Goal: Information Seeking & Learning: Learn about a topic

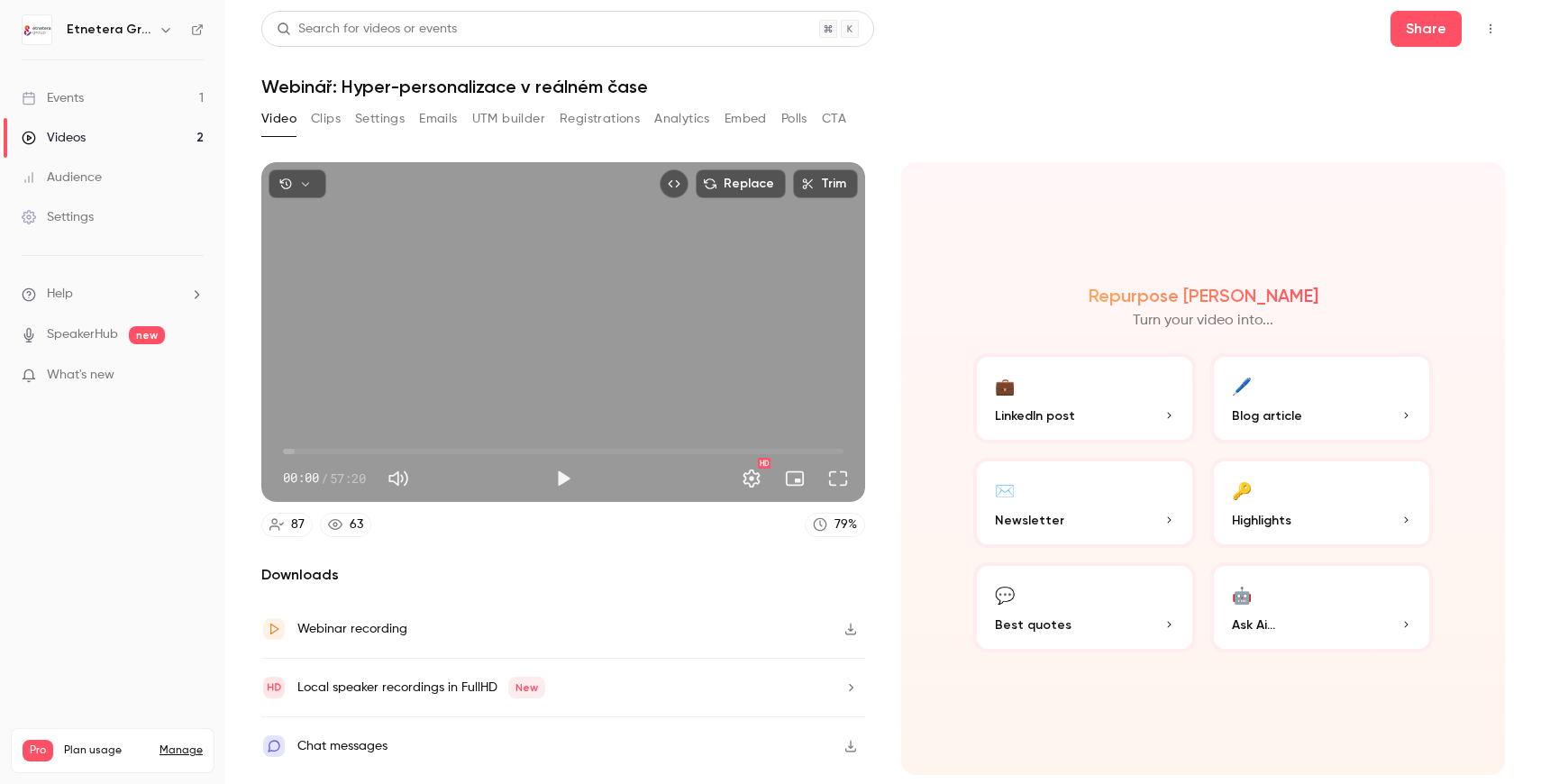
click at [120, 93] on link "Events 1" at bounding box center [113, 98] width 225 height 40
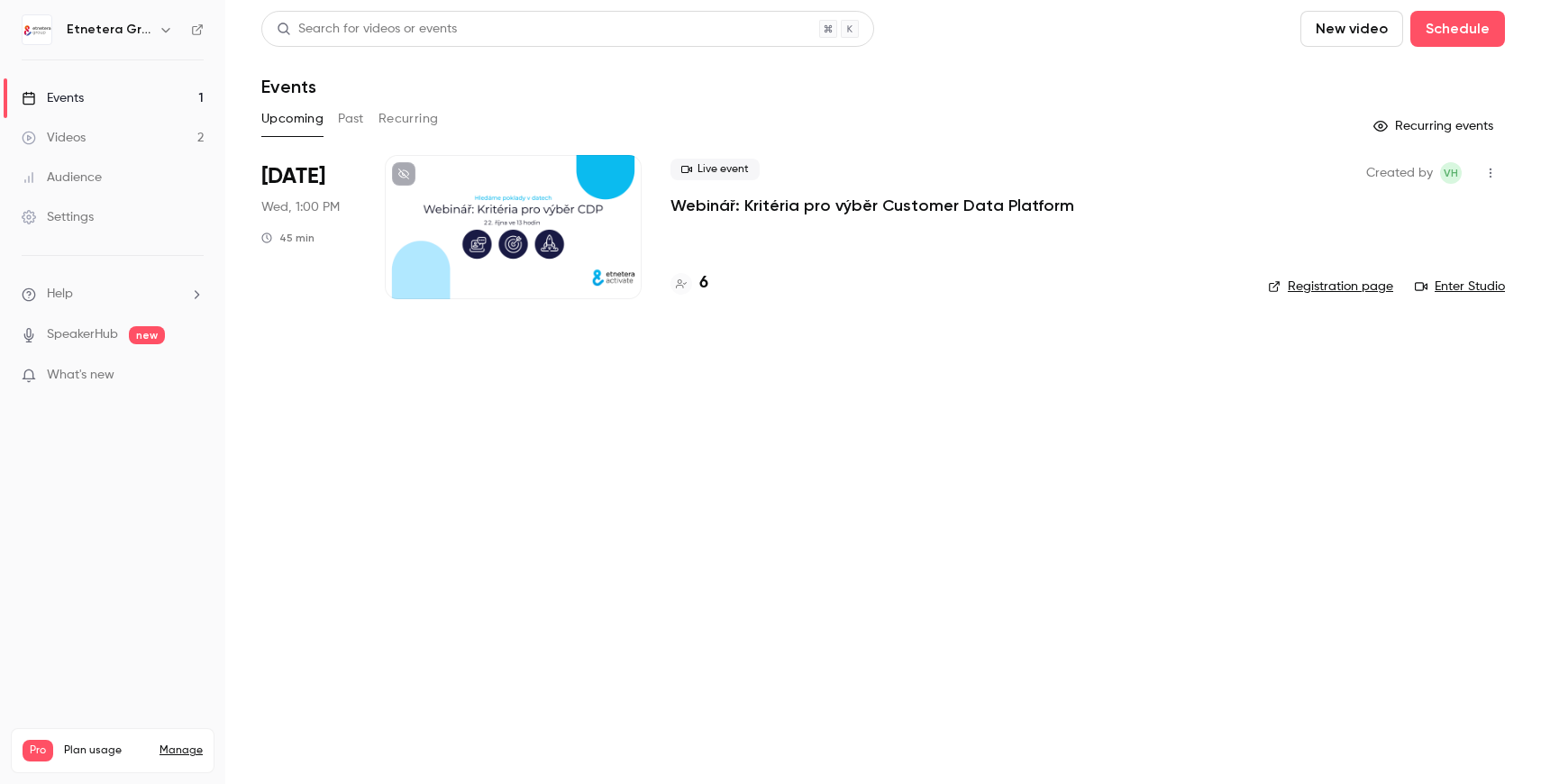
click at [339, 116] on button "Past" at bounding box center [350, 119] width 26 height 29
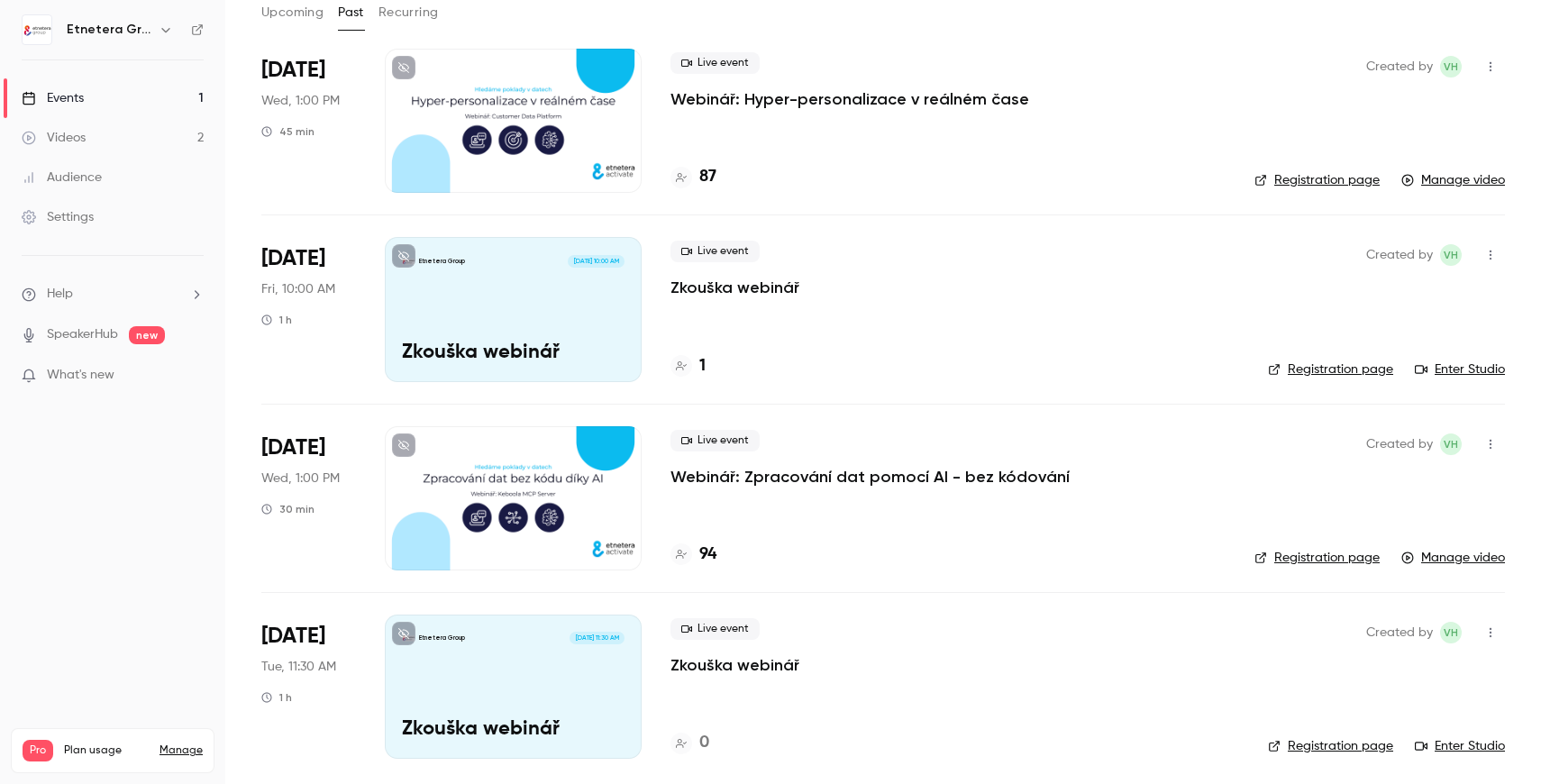
scroll to position [114, 0]
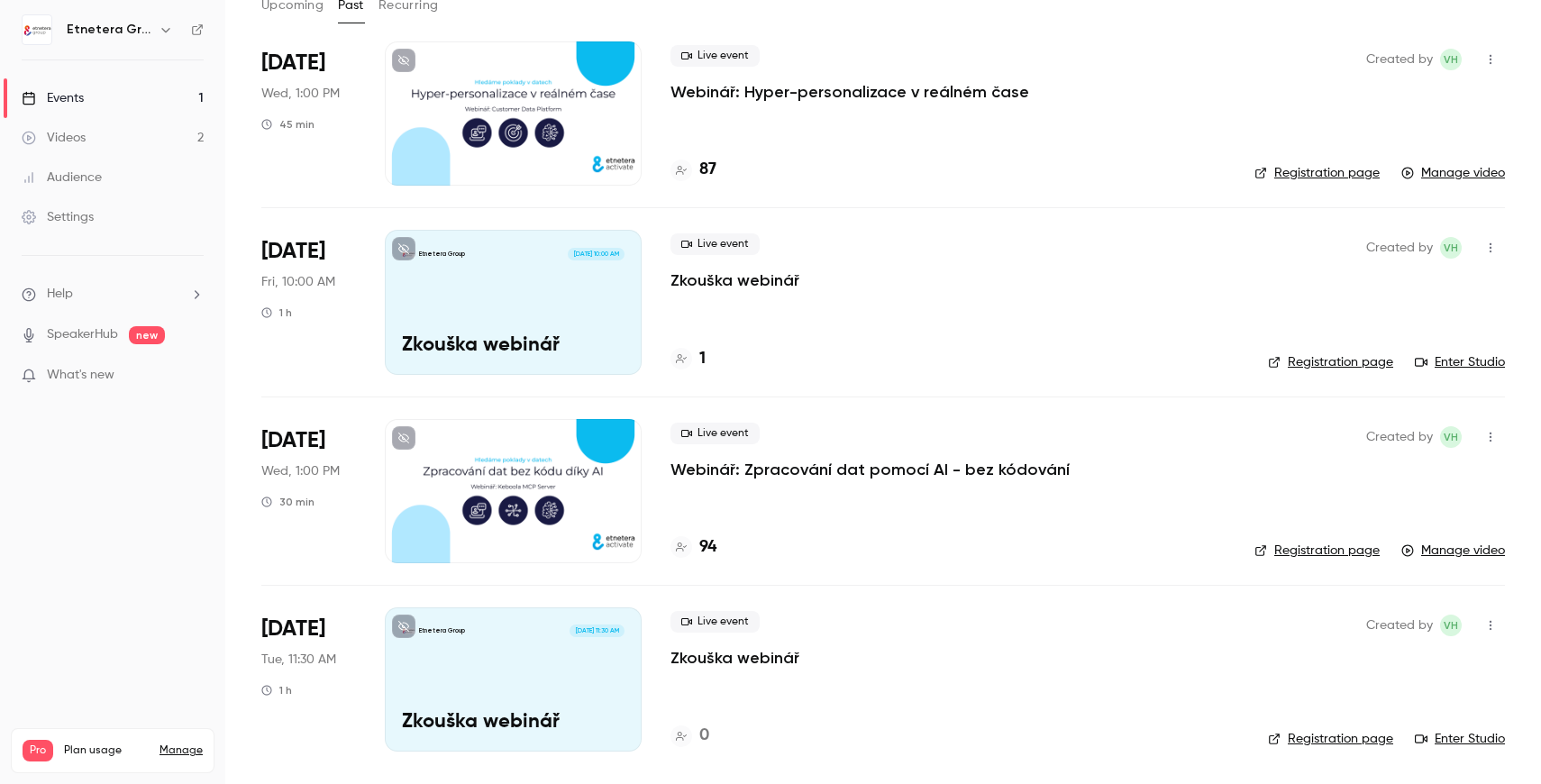
click at [774, 474] on p "Webinář: Zpracování dat pomocí AI - bez kódování" at bounding box center [869, 470] width 399 height 21
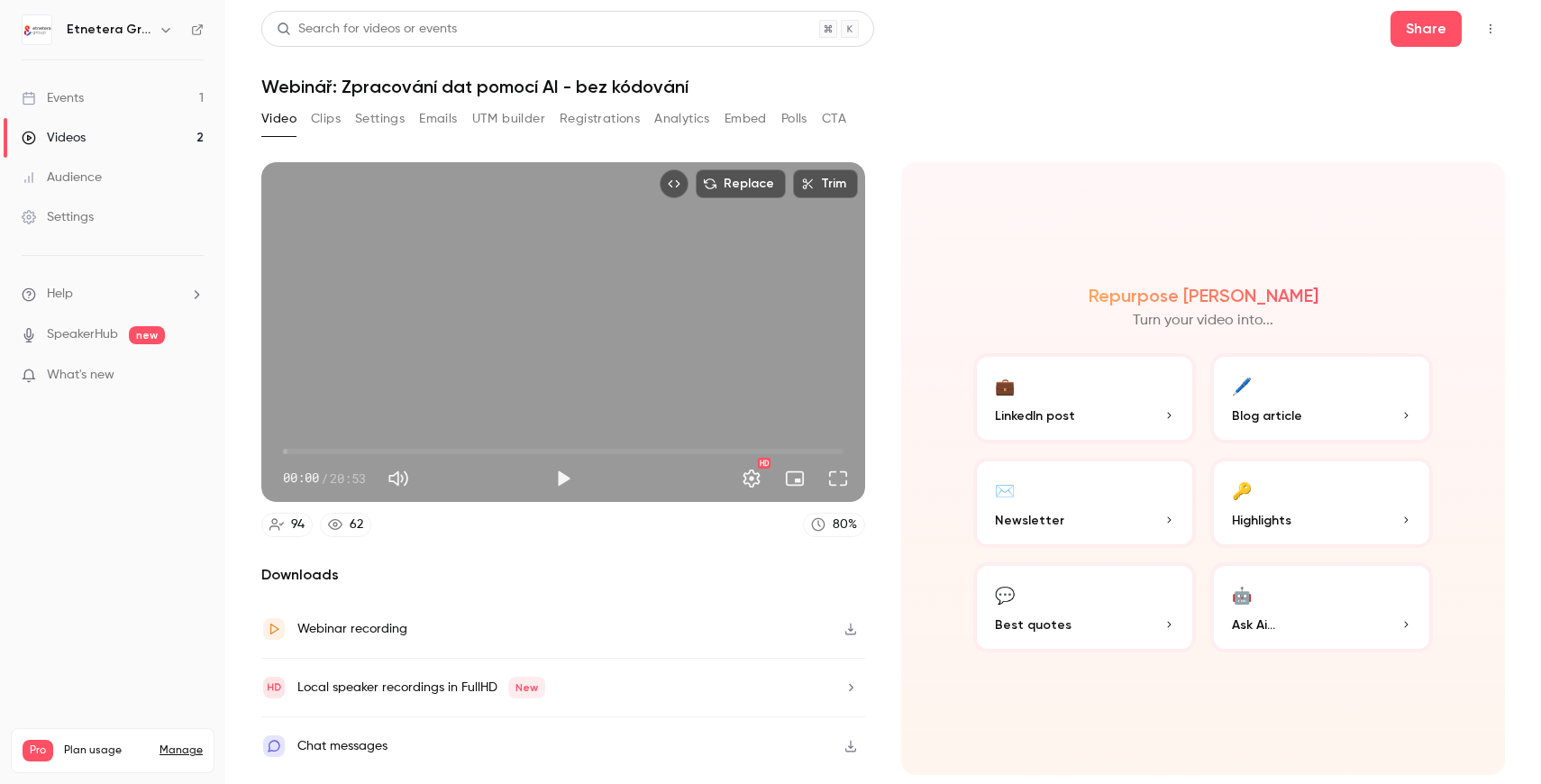
click at [667, 114] on button "Analytics" at bounding box center [682, 119] width 56 height 29
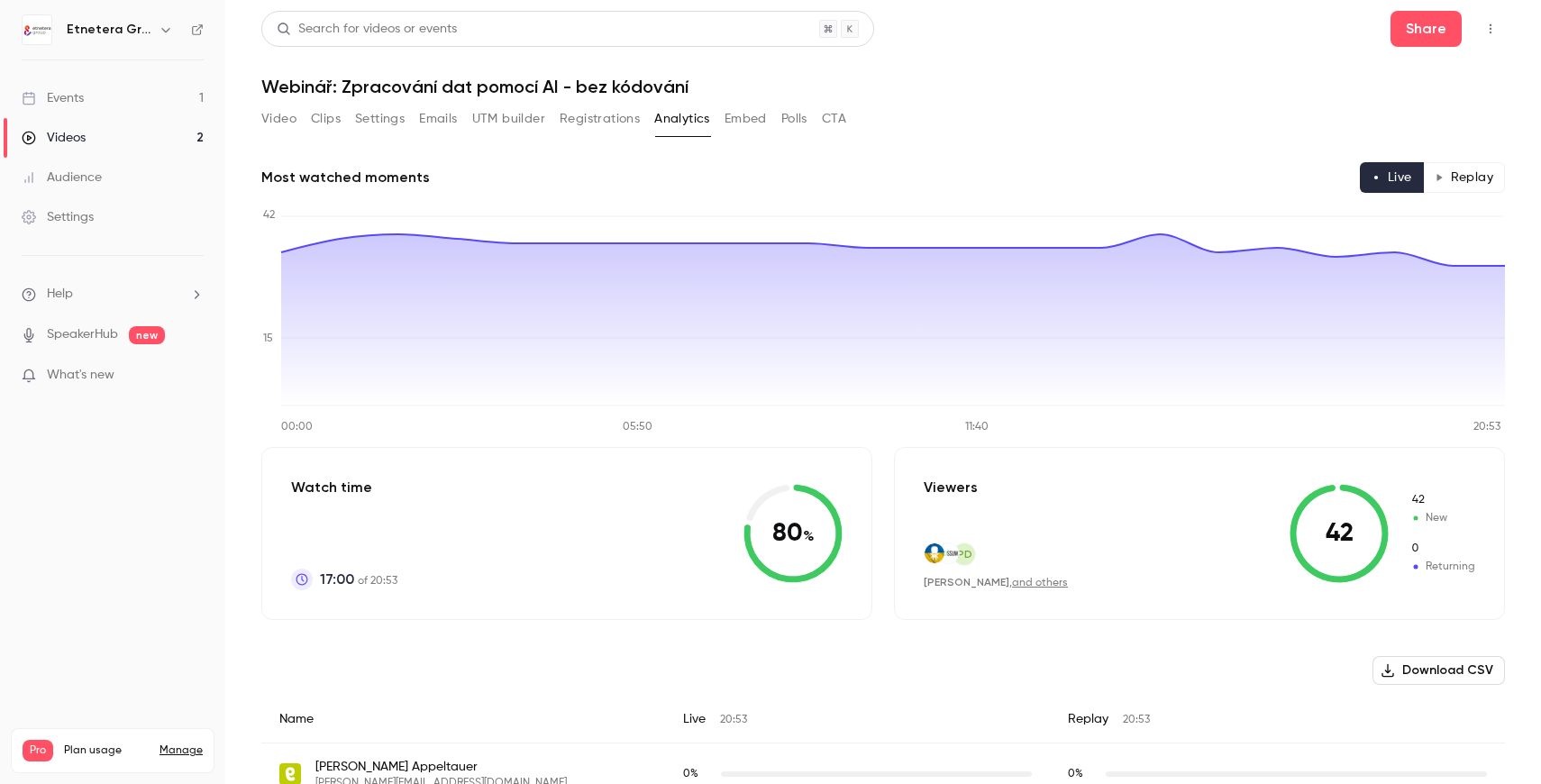
click at [1476, 166] on button "Replay" at bounding box center [1464, 178] width 82 height 31
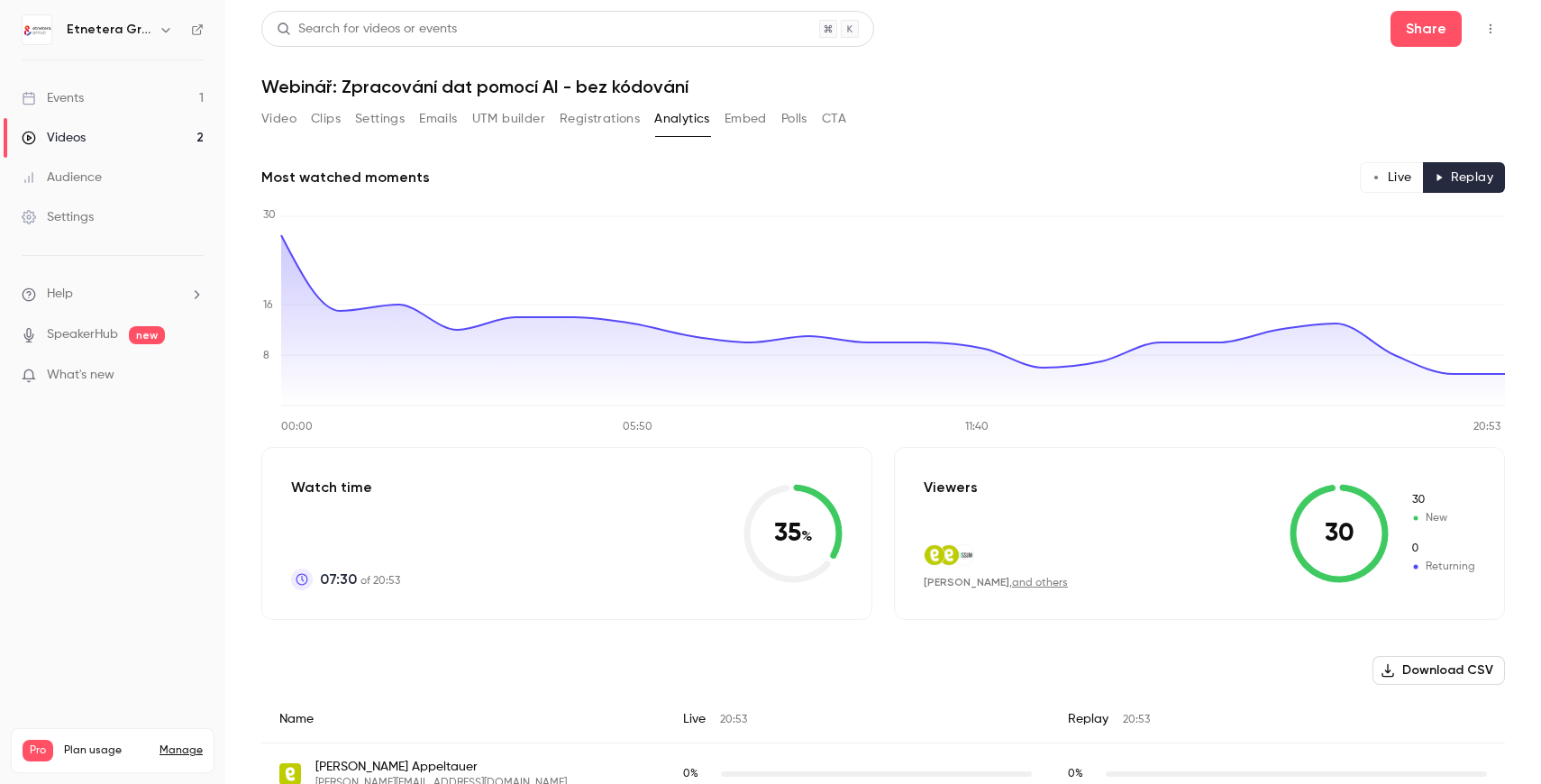
click at [1396, 178] on button "Live" at bounding box center [1393, 178] width 64 height 31
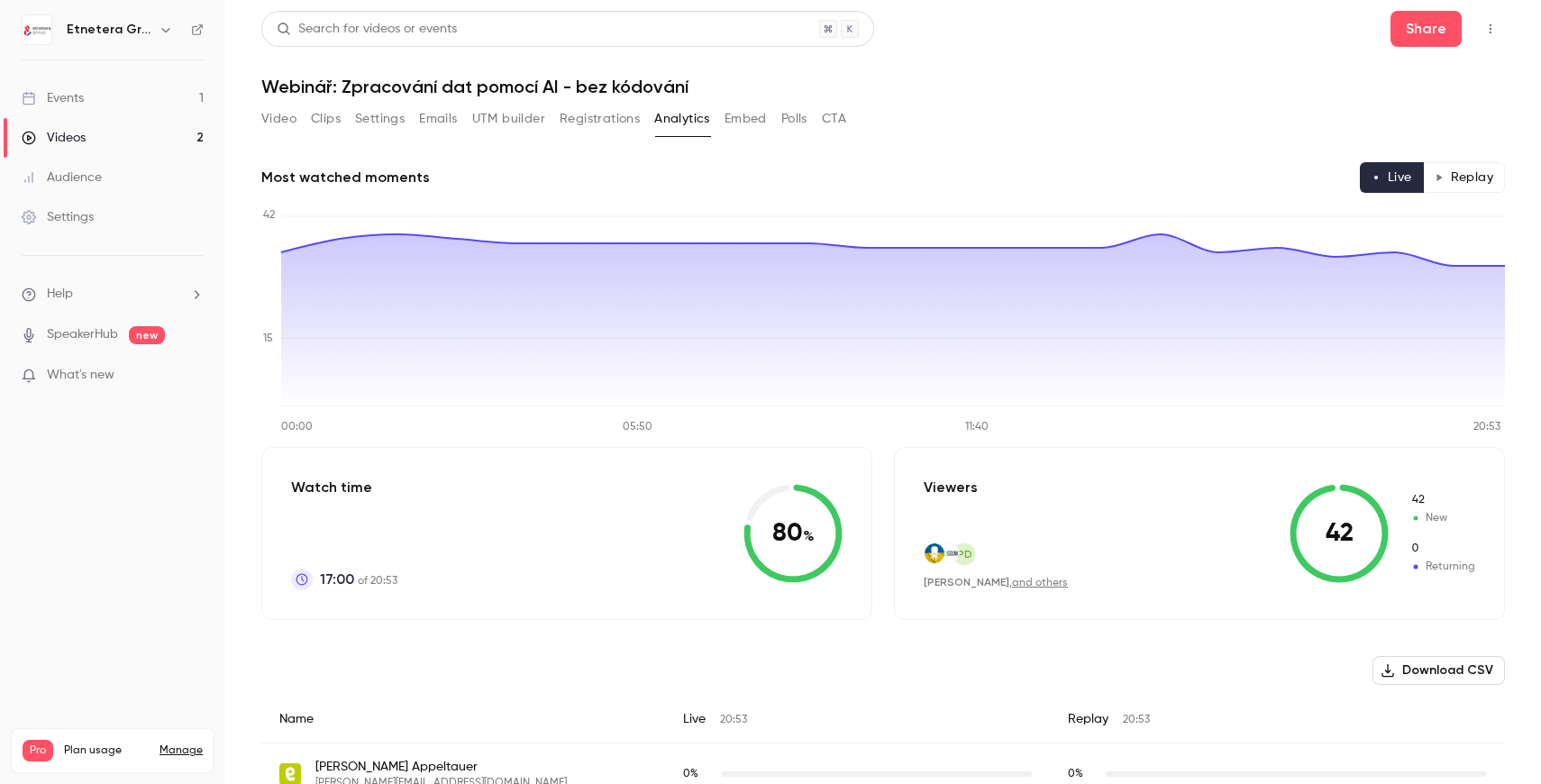
click at [1461, 187] on button "Replay" at bounding box center [1464, 178] width 82 height 31
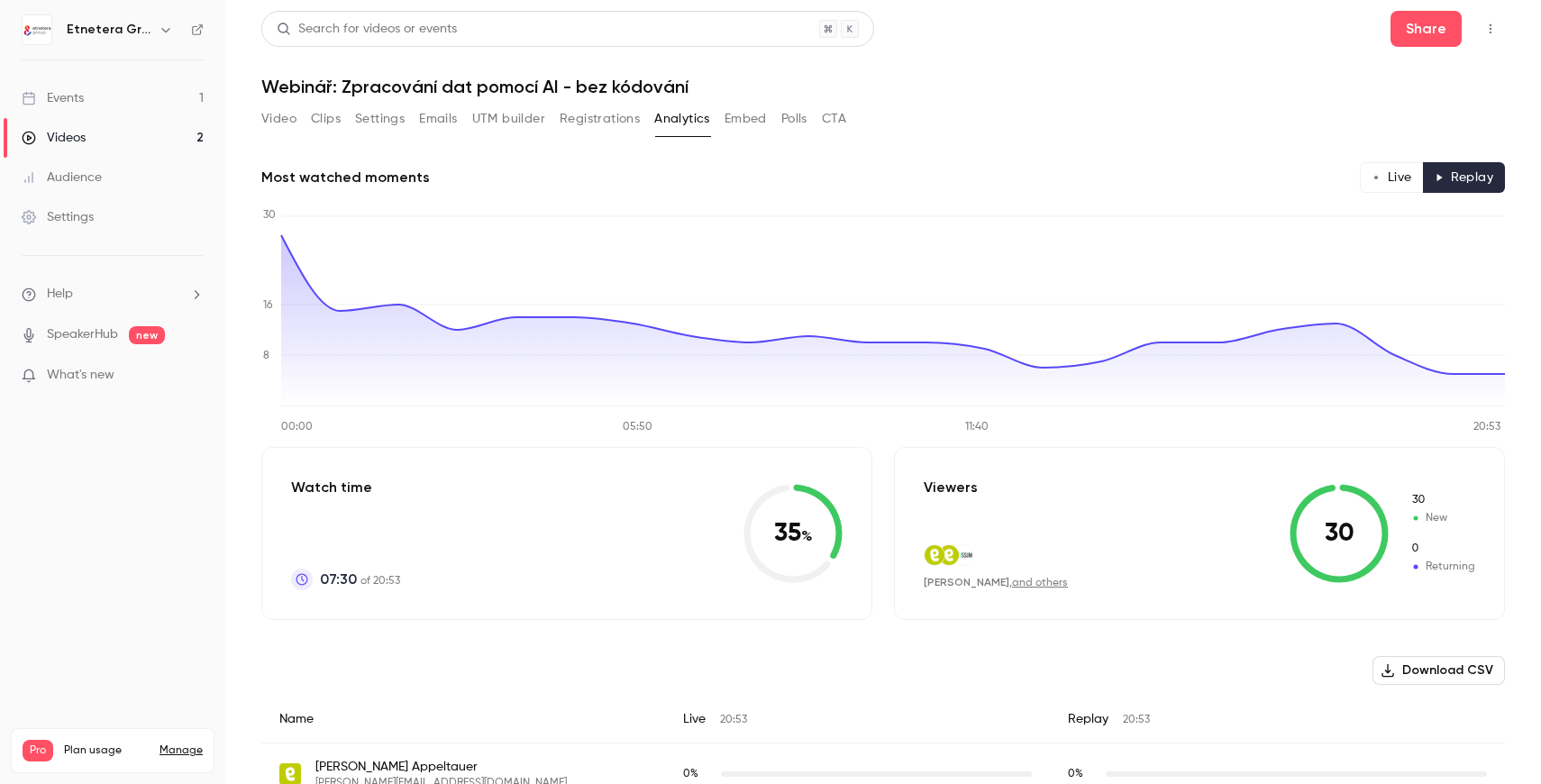
click at [1411, 172] on button "Live" at bounding box center [1393, 178] width 64 height 31
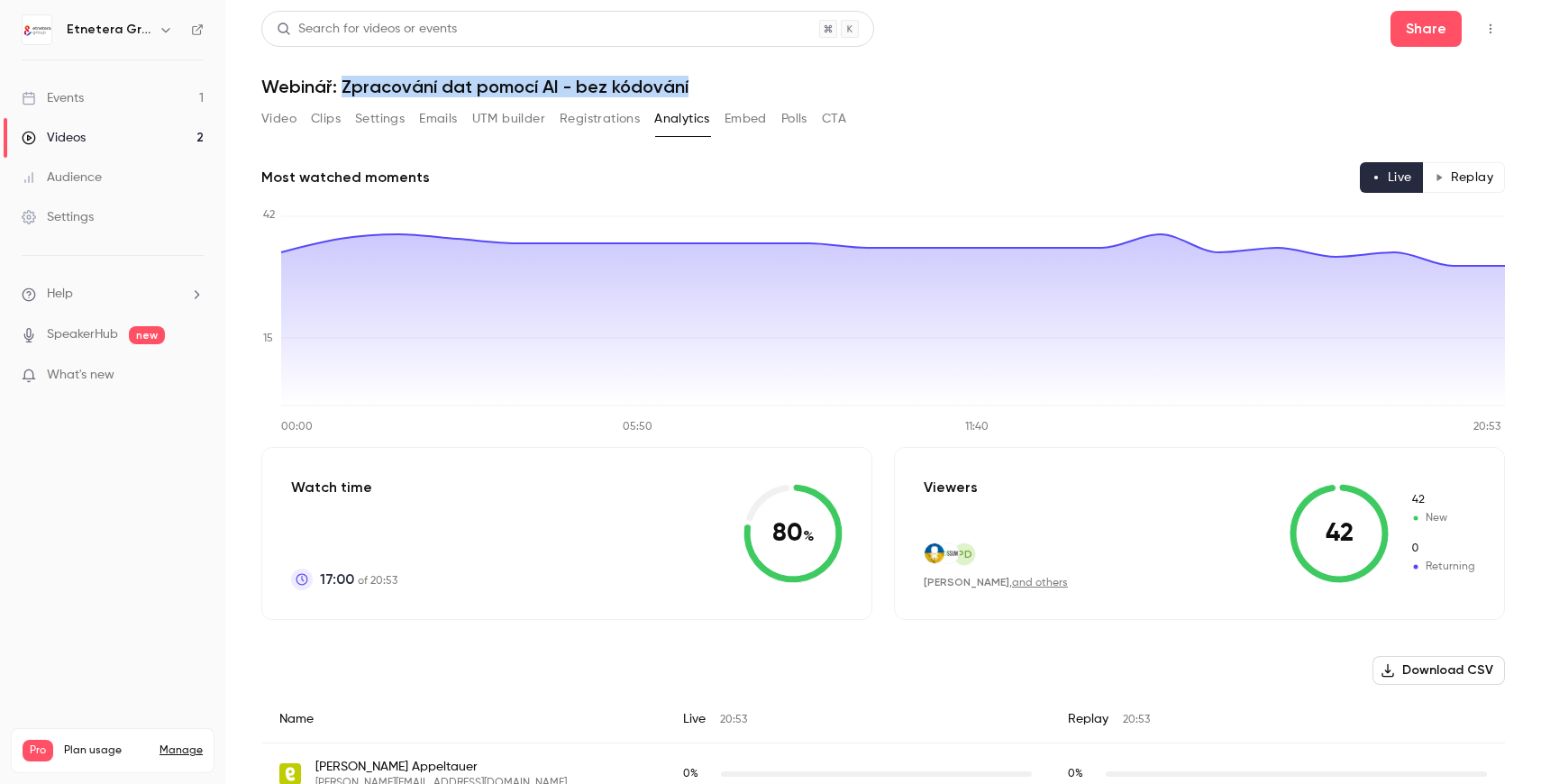
drag, startPoint x: 694, startPoint y: 84, endPoint x: 345, endPoint y: 88, distance: 349.0
click at [345, 88] on h1 "Webinář: Zpracování dat pomocí AI - bez kódování" at bounding box center [883, 86] width 1244 height 21
copy h1 "Zpracování dat pomocí AI - bez kódování"
click at [275, 119] on button "Video" at bounding box center [279, 119] width 35 height 29
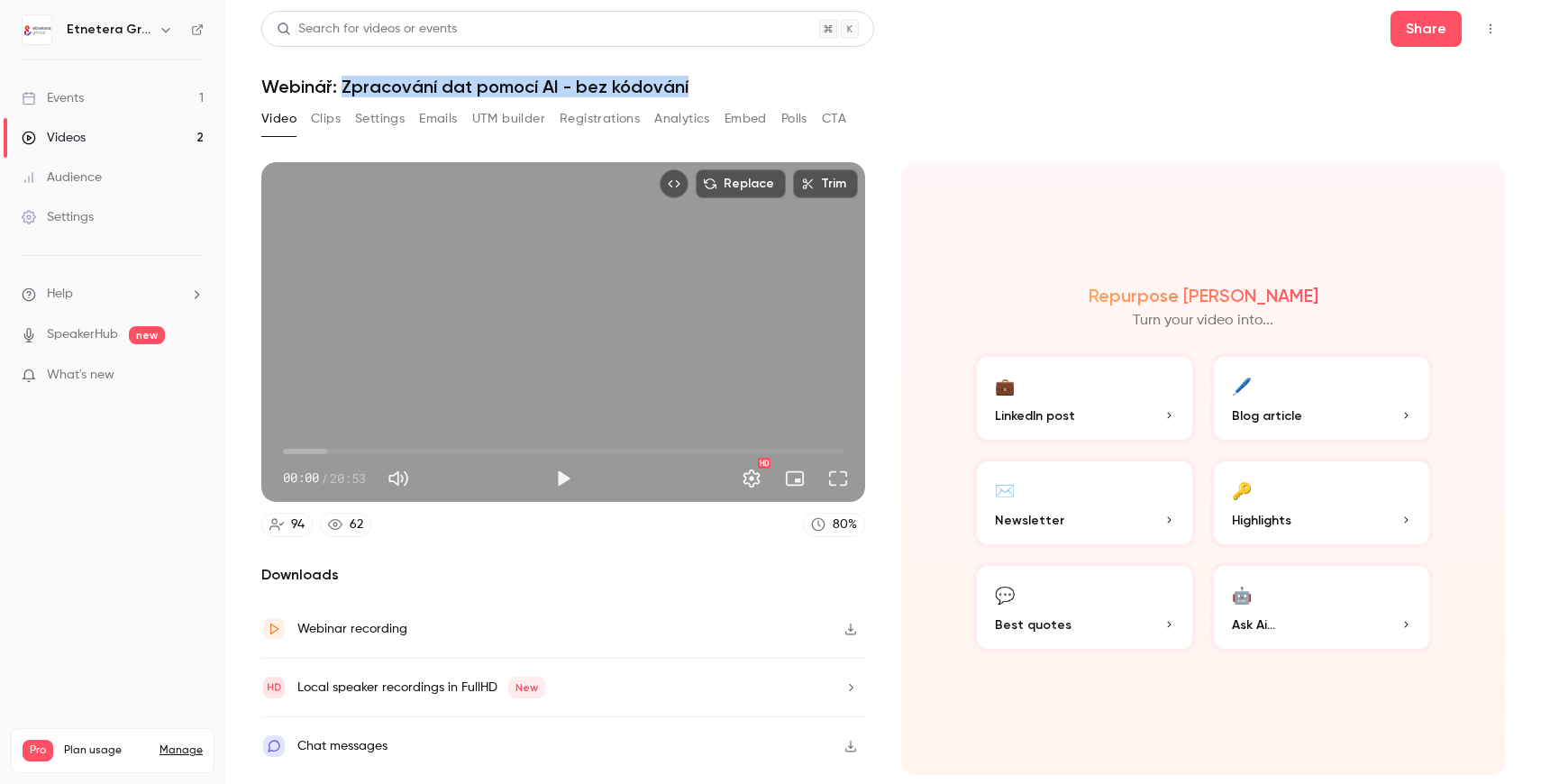
click at [89, 100] on link "Events 1" at bounding box center [113, 98] width 225 height 40
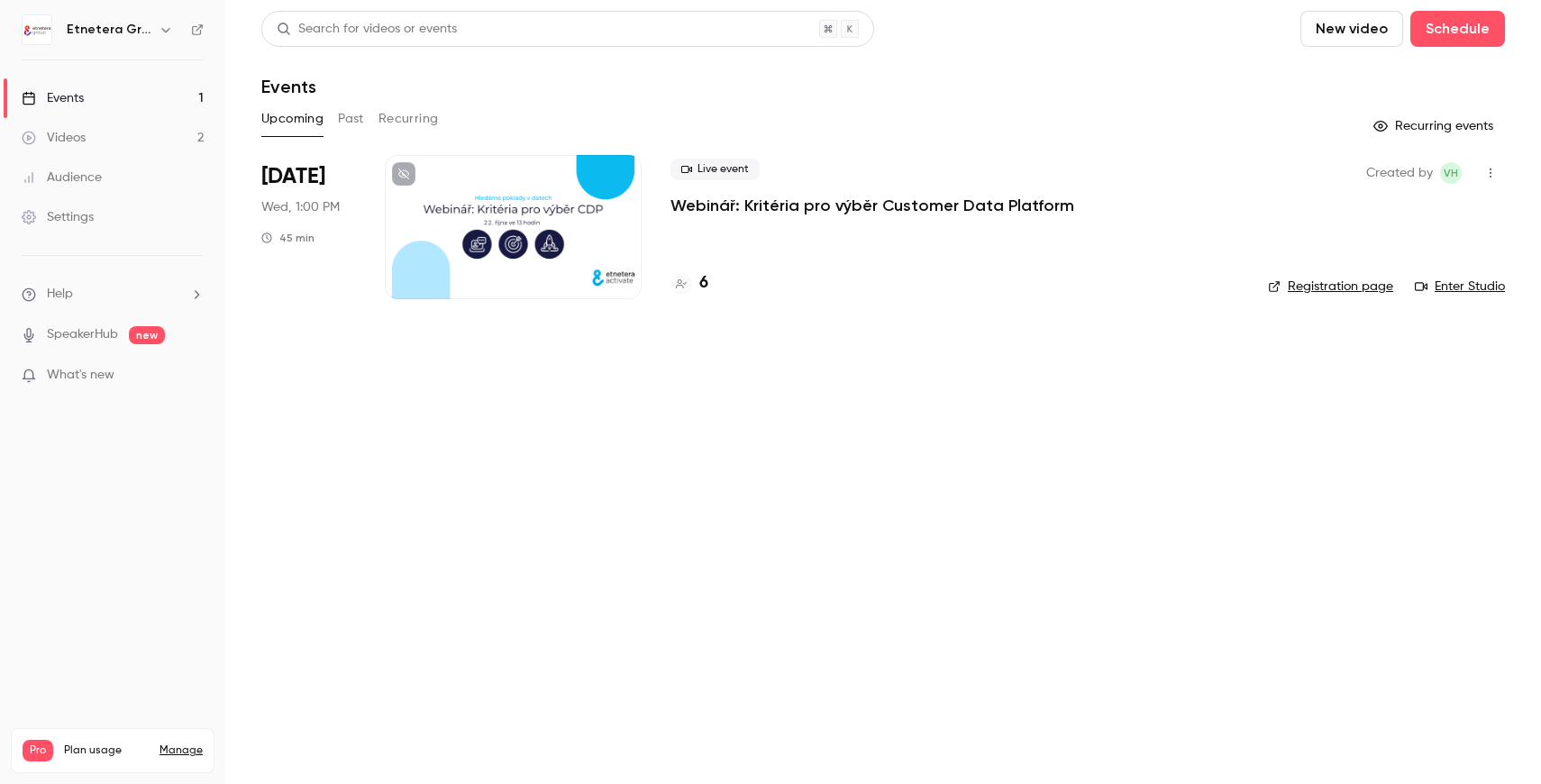
click at [348, 122] on button "Past" at bounding box center [350, 119] width 26 height 29
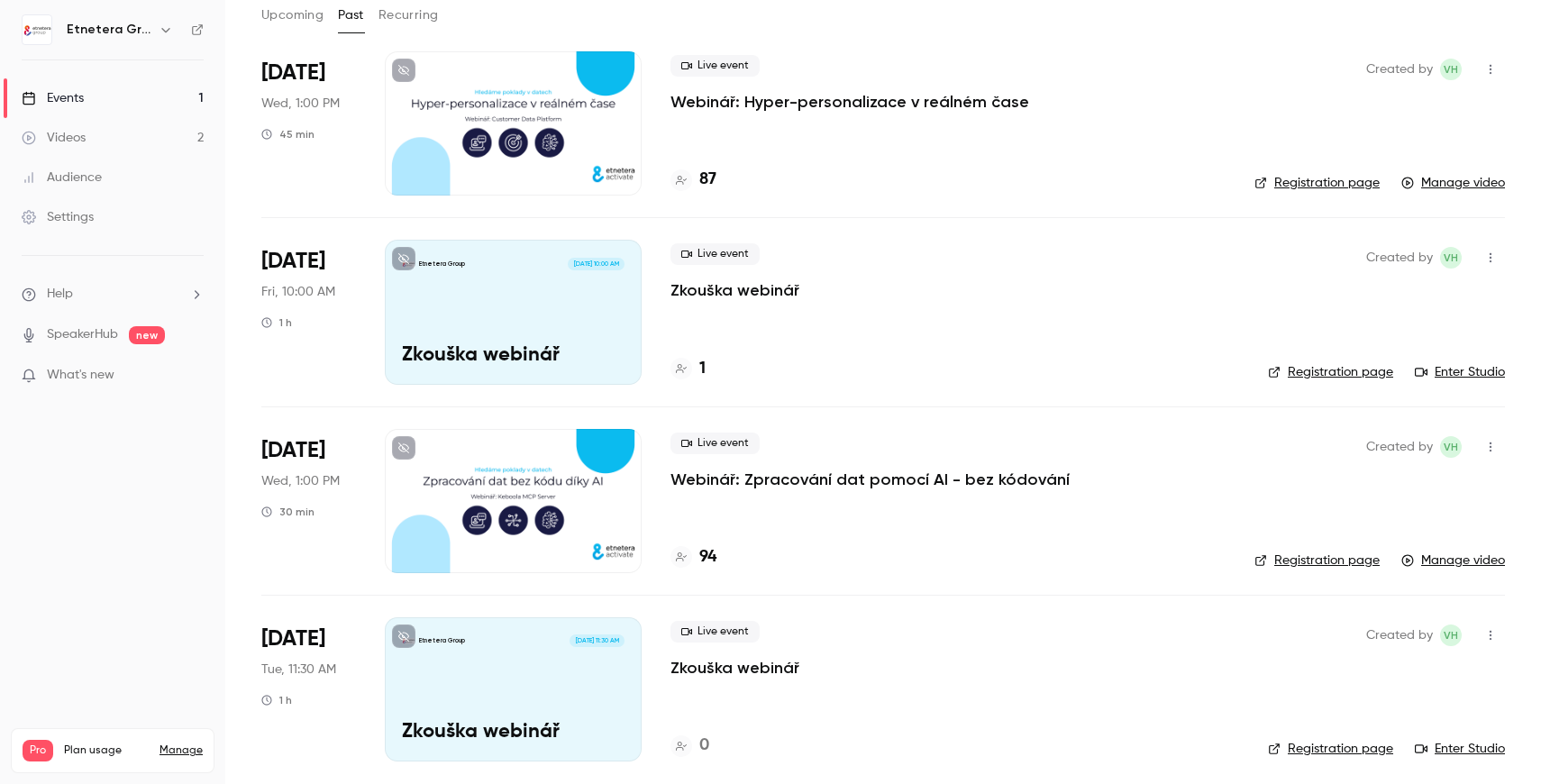
scroll to position [114, 0]
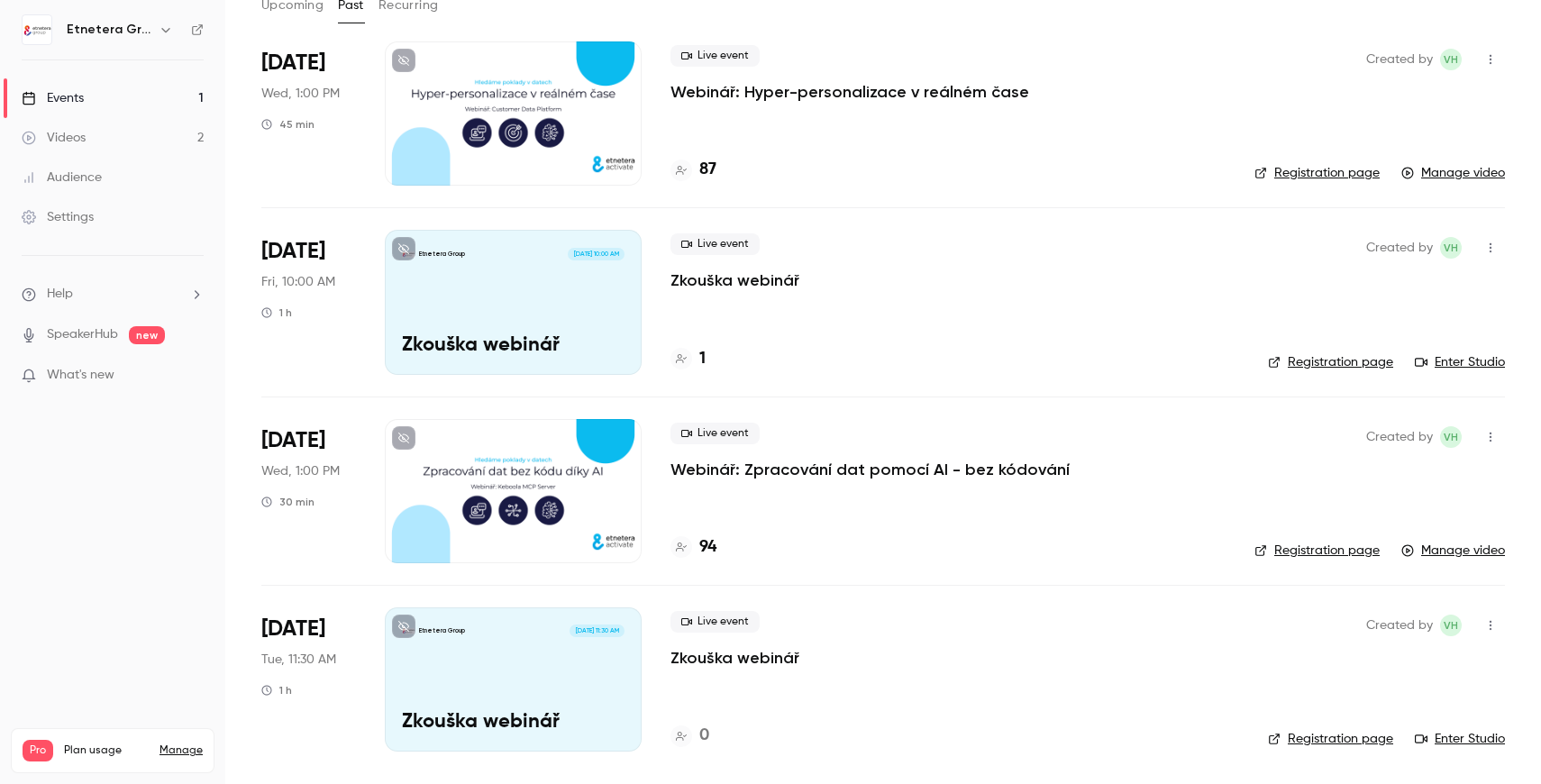
click at [914, 468] on p "Webinář: Zpracování dat pomocí AI - bez kódování" at bounding box center [869, 470] width 399 height 21
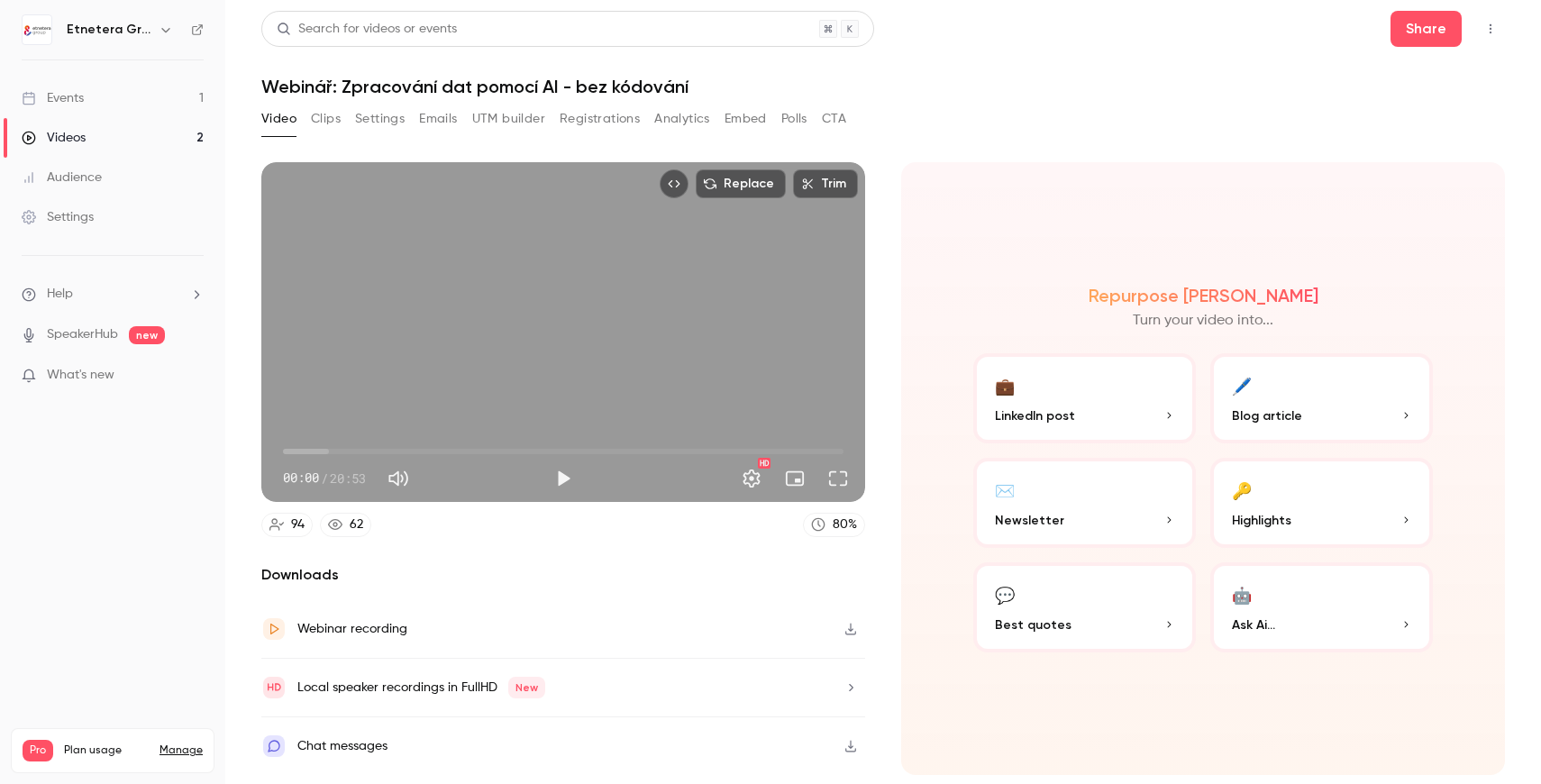
click at [349, 528] on div "62" at bounding box center [356, 525] width 14 height 19
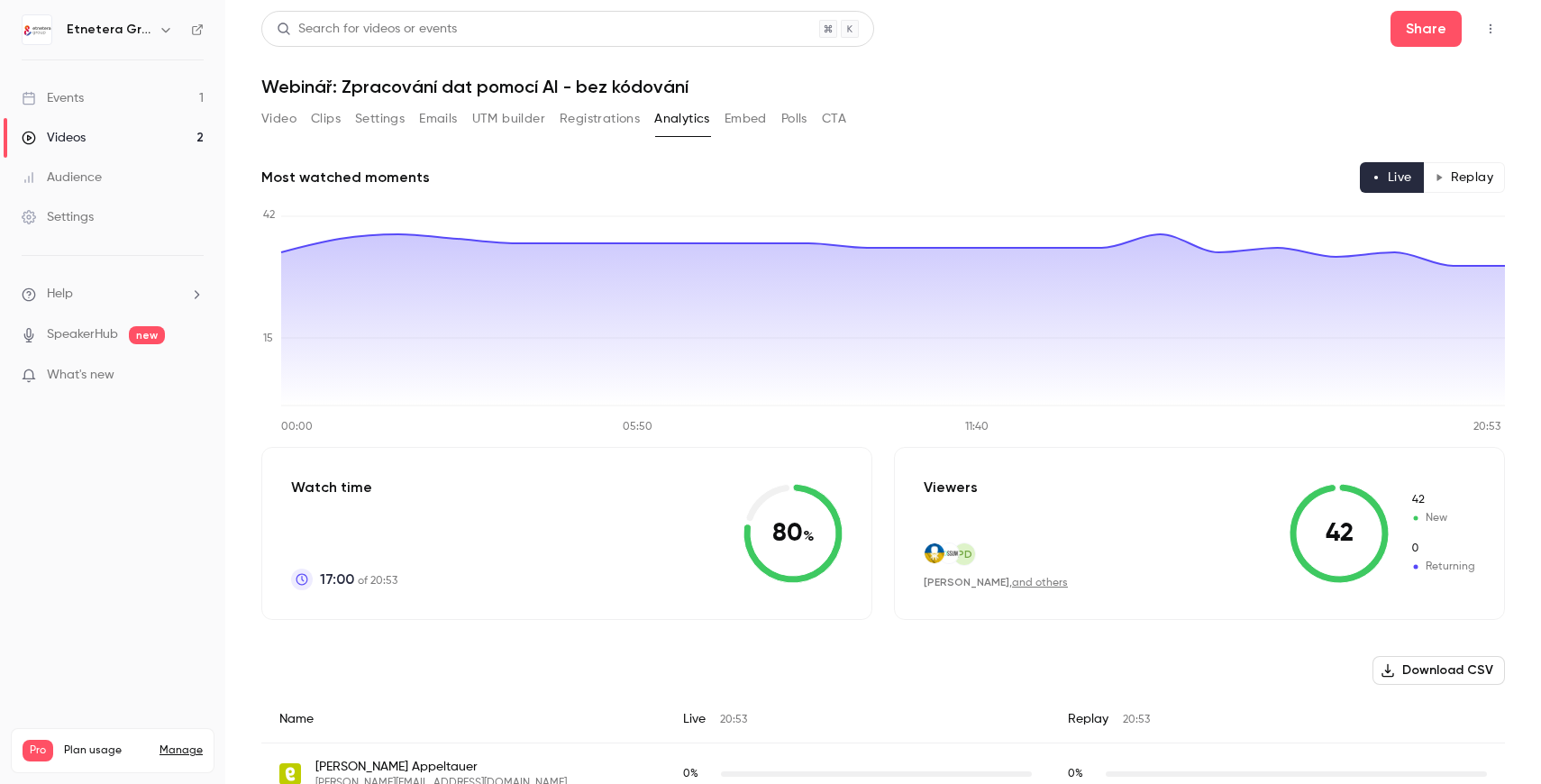
click at [1474, 180] on button "Replay" at bounding box center [1464, 178] width 82 height 31
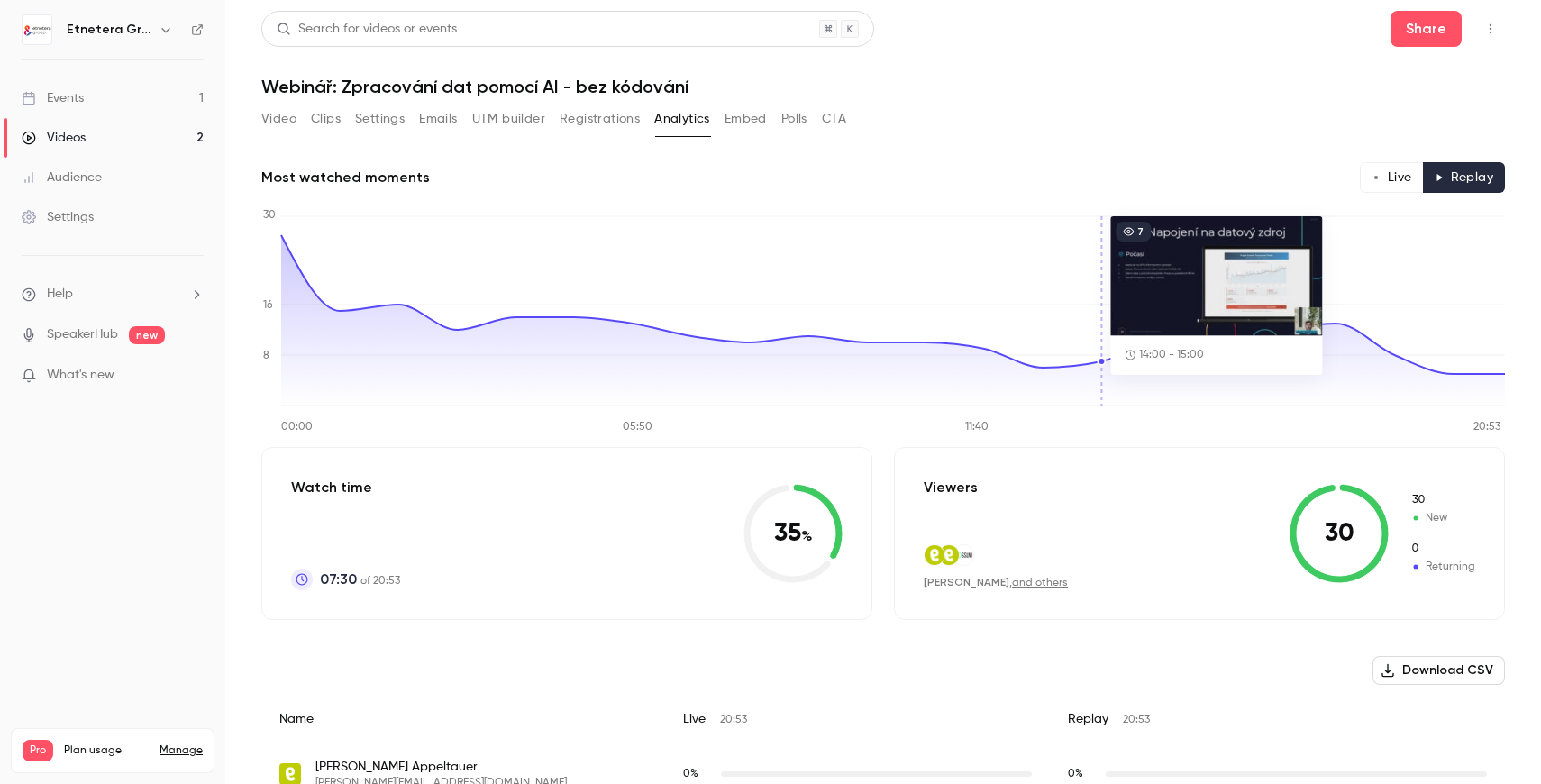
click at [1379, 182] on button "Live" at bounding box center [1393, 178] width 64 height 31
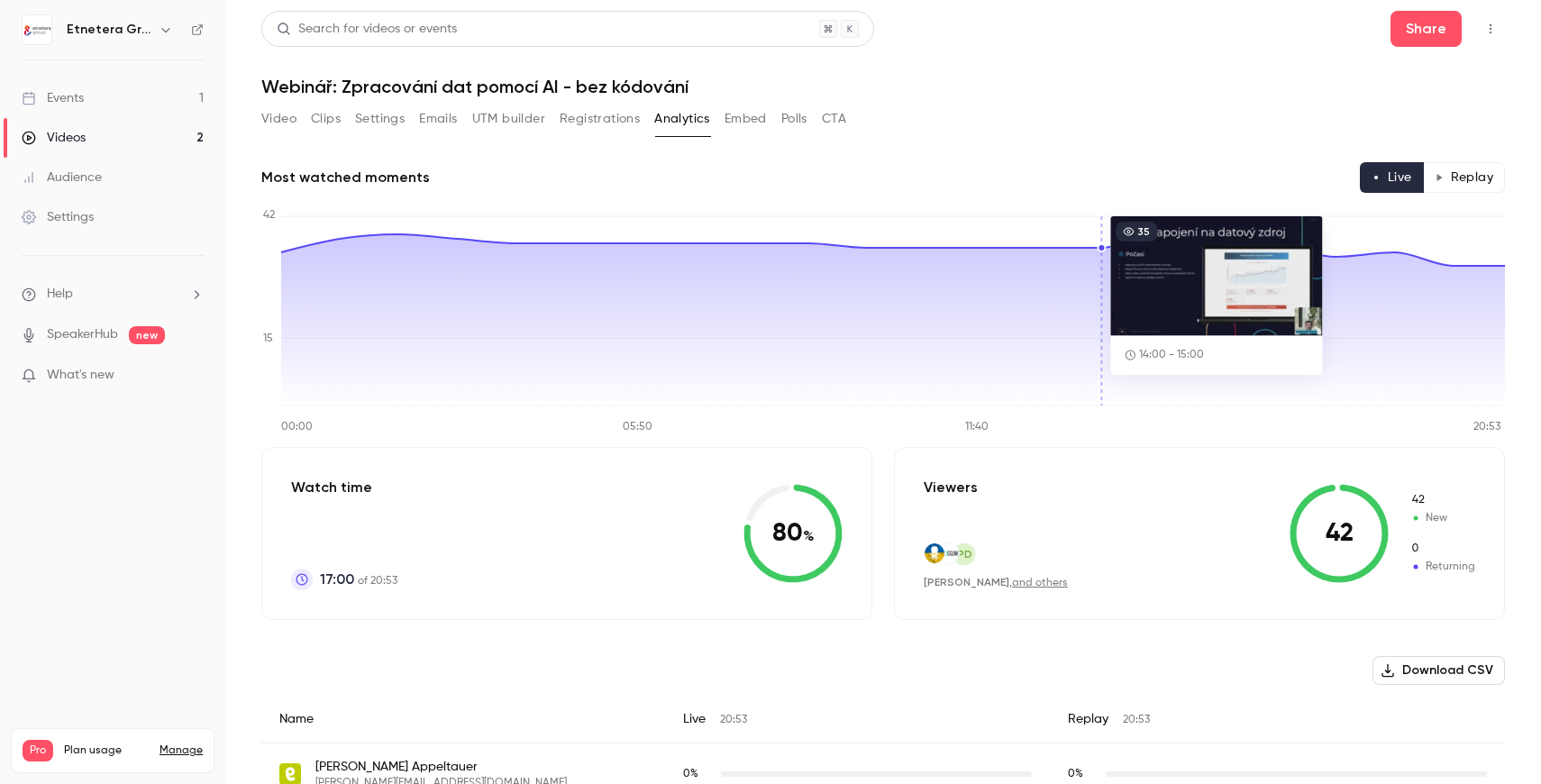
click at [1476, 183] on button "Replay" at bounding box center [1464, 178] width 82 height 31
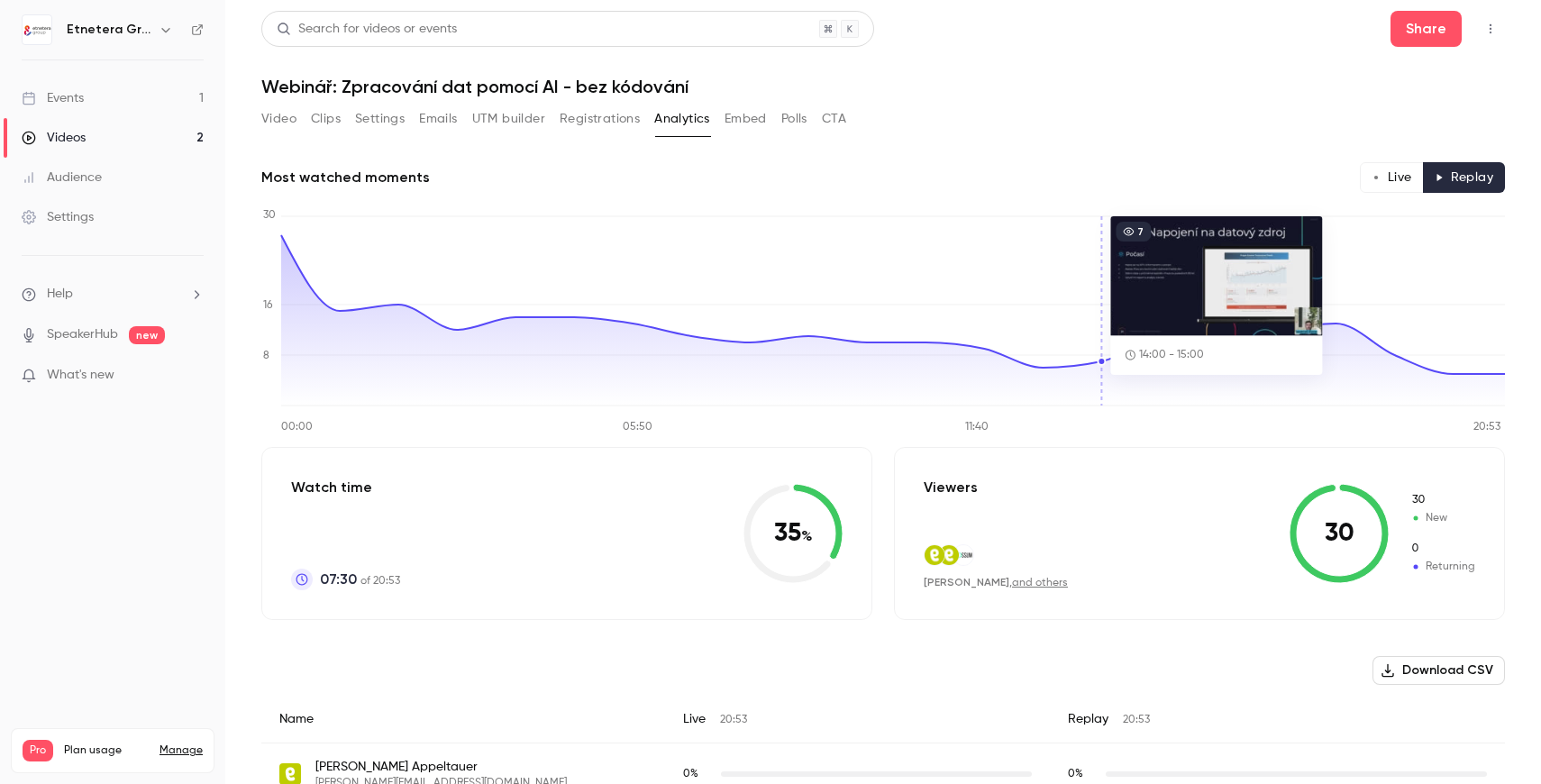
click at [1401, 187] on button "Live" at bounding box center [1393, 178] width 64 height 31
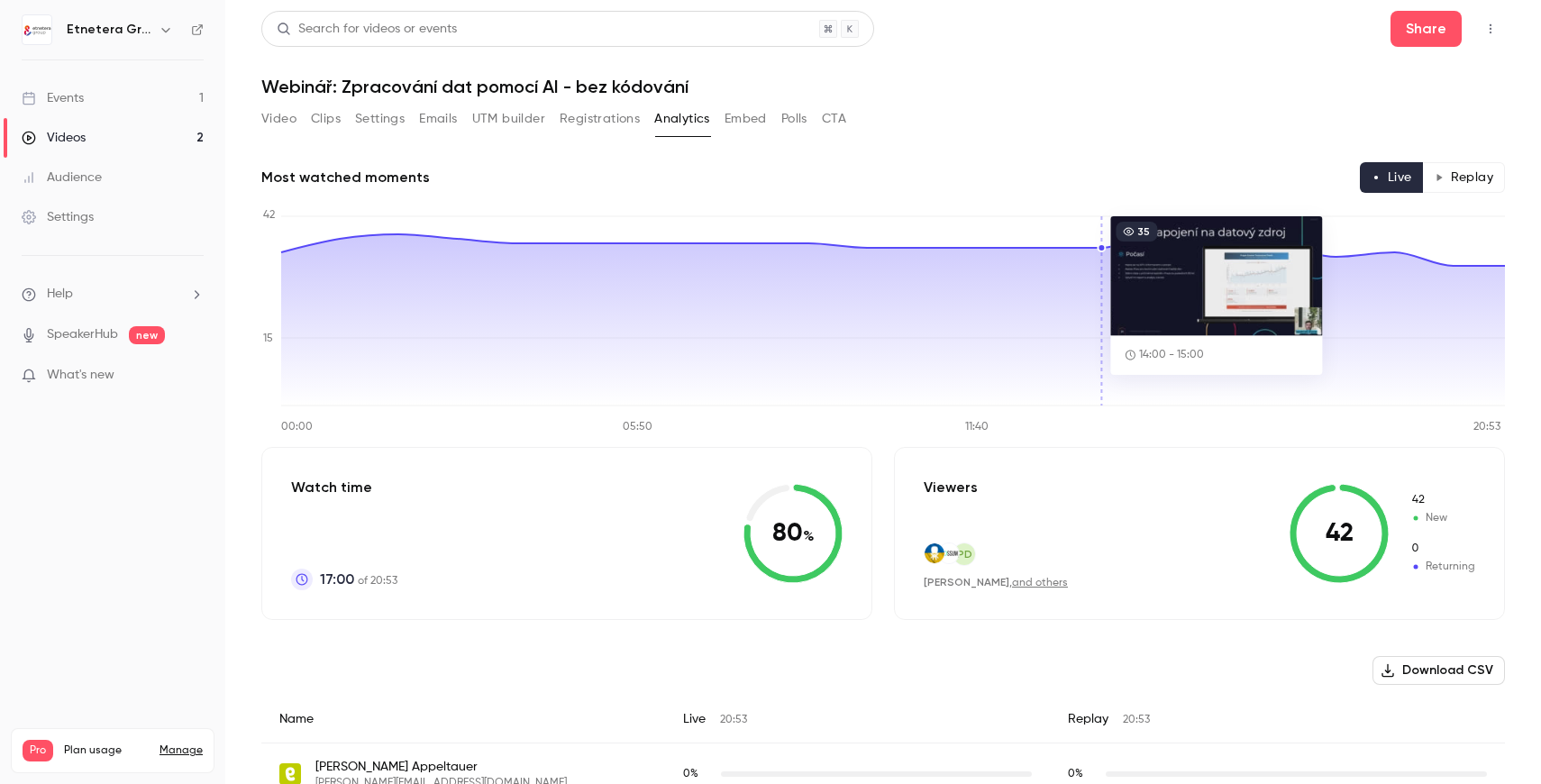
click at [1510, 171] on main "Search for videos or events Share Webinář: Zpracování dat pomocí AI - bez kódov…" at bounding box center [883, 392] width 1316 height 784
click at [1476, 178] on button "Replay" at bounding box center [1464, 178] width 82 height 31
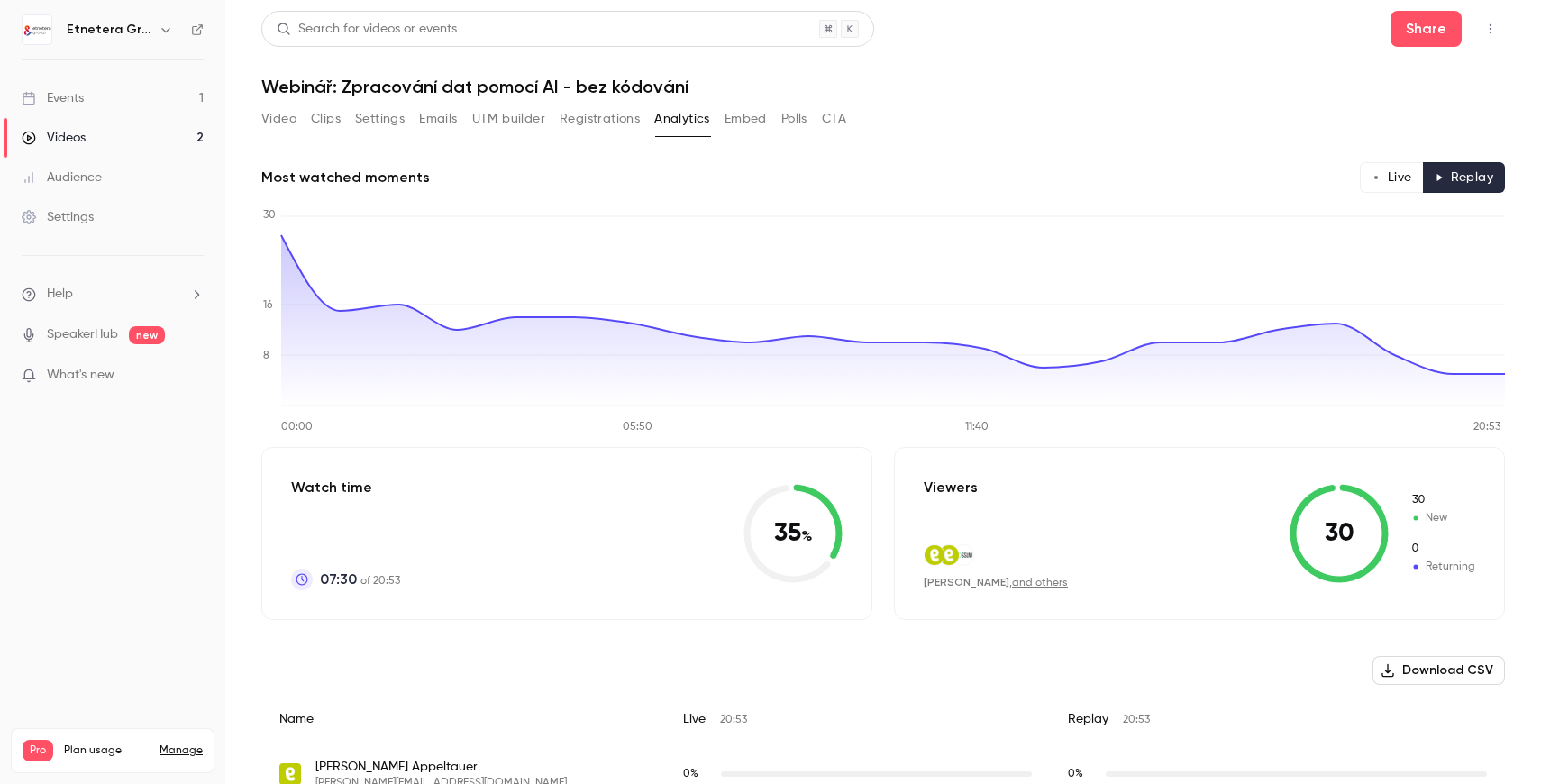
click at [95, 107] on link "Events 1" at bounding box center [113, 98] width 225 height 40
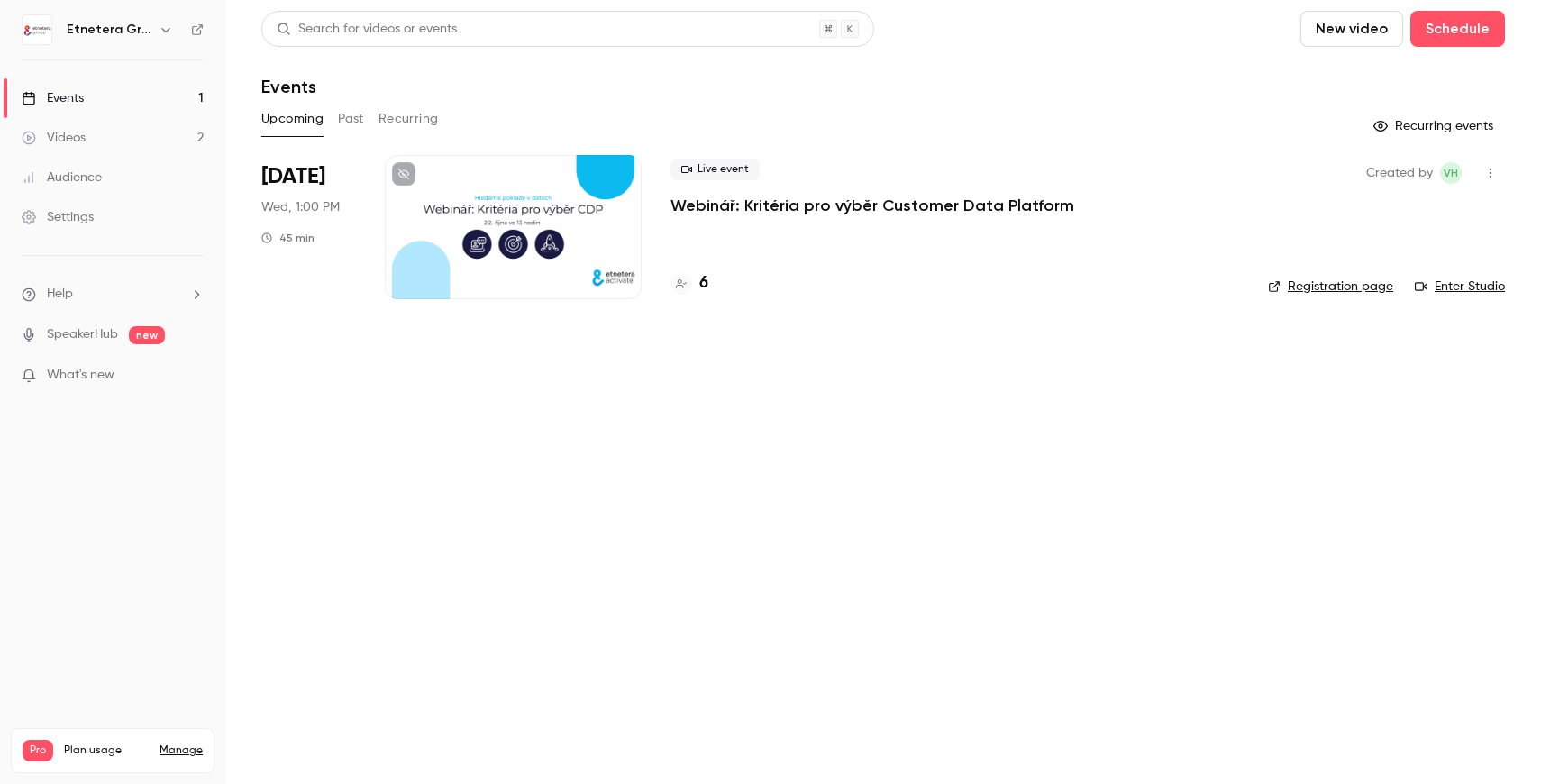
click at [356, 115] on button "Past" at bounding box center [350, 119] width 26 height 29
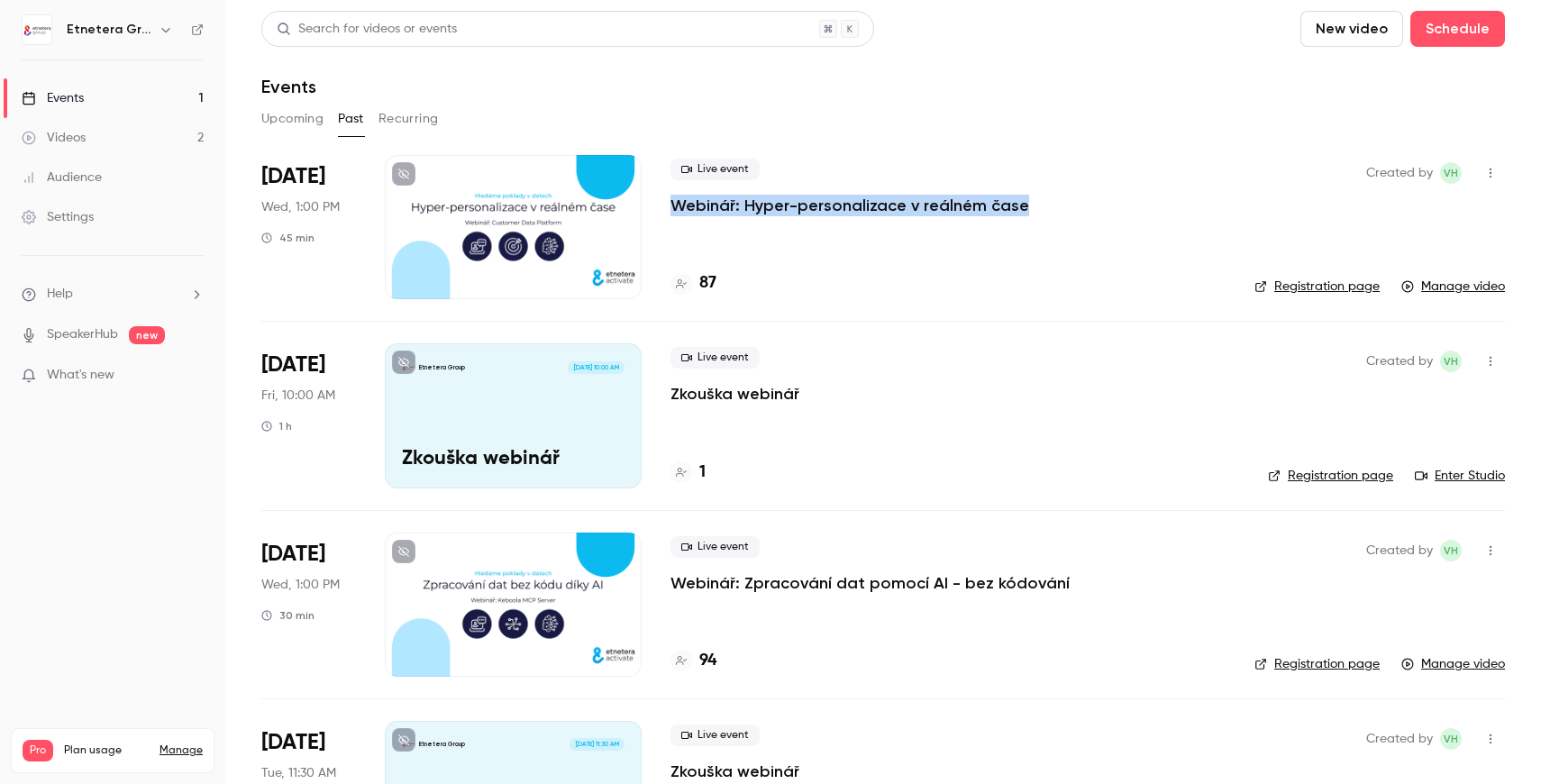
drag, startPoint x: 1040, startPoint y: 219, endPoint x: 672, endPoint y: 195, distance: 368.8
click at [672, 195] on div "Live event Webinář: Hyper-personalizace v reálném čase 87" at bounding box center [948, 227] width 555 height 145
copy p "Webinář: Hyper-personalizace v reálném čase"
click at [858, 212] on p "Webinář: Hyper-personalizace v reálném čase" at bounding box center [850, 206] width 359 height 21
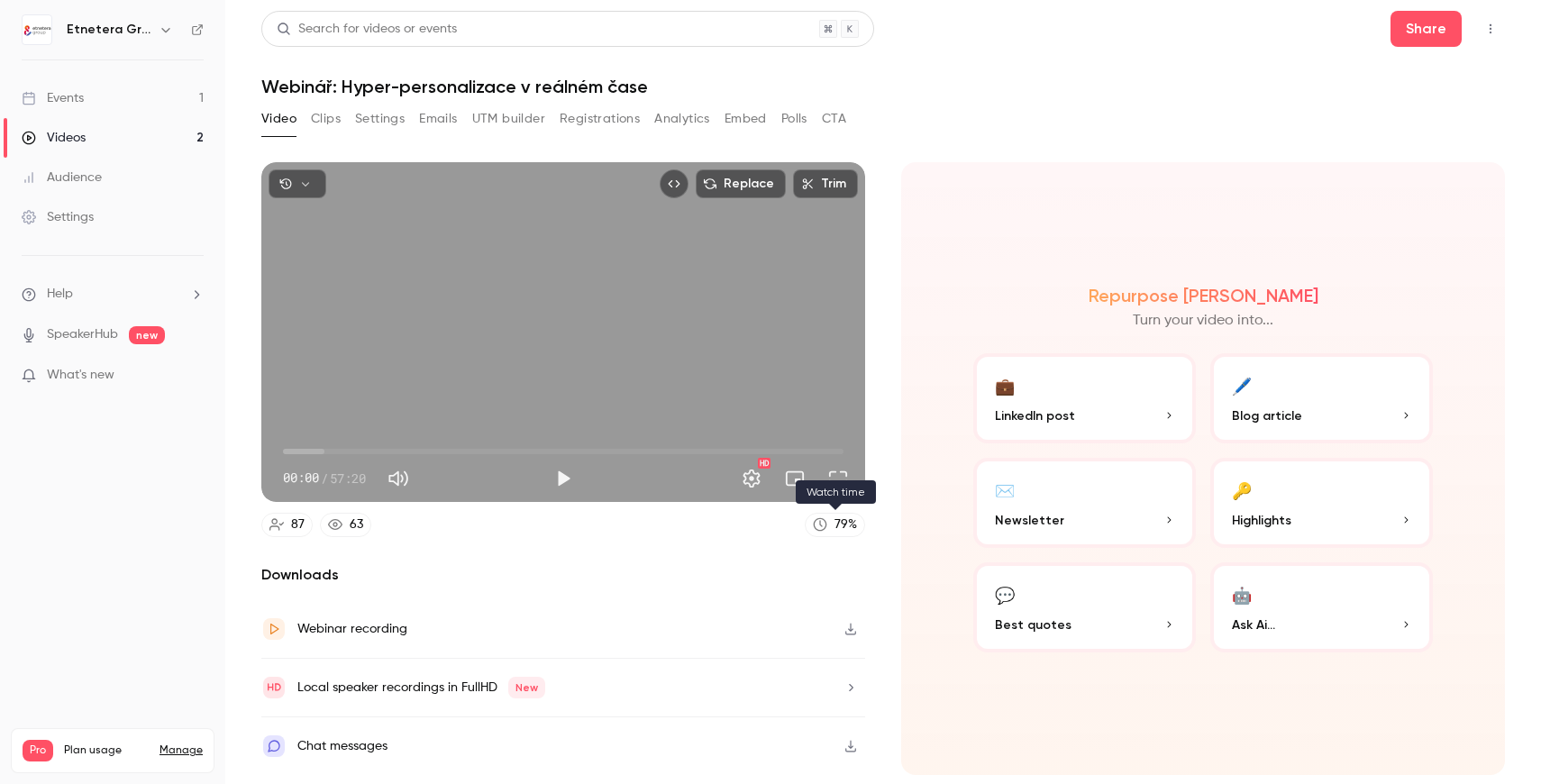
click at [828, 527] on link "79 %" at bounding box center [835, 525] width 60 height 24
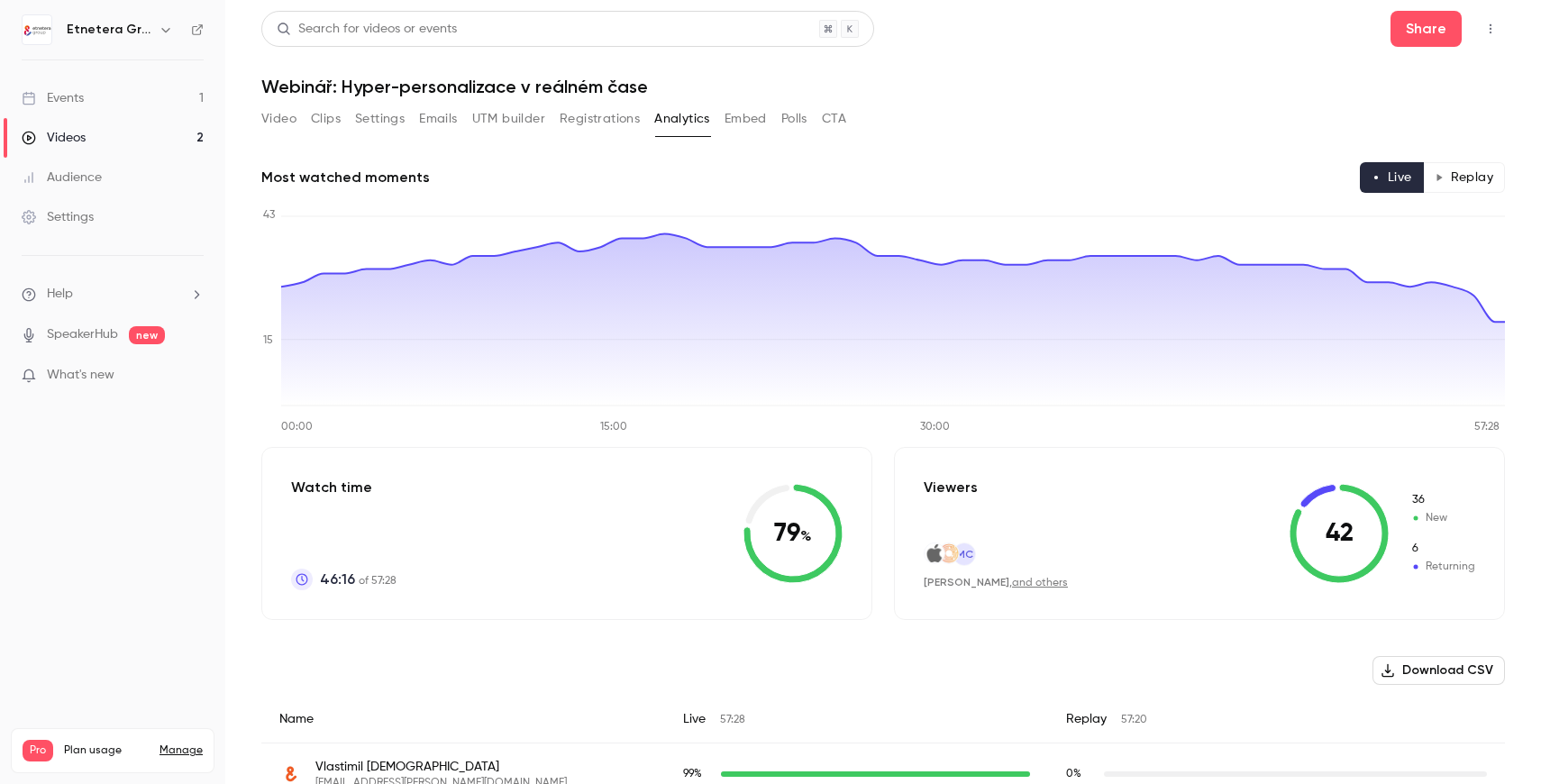
click at [1465, 183] on button "Replay" at bounding box center [1464, 178] width 82 height 31
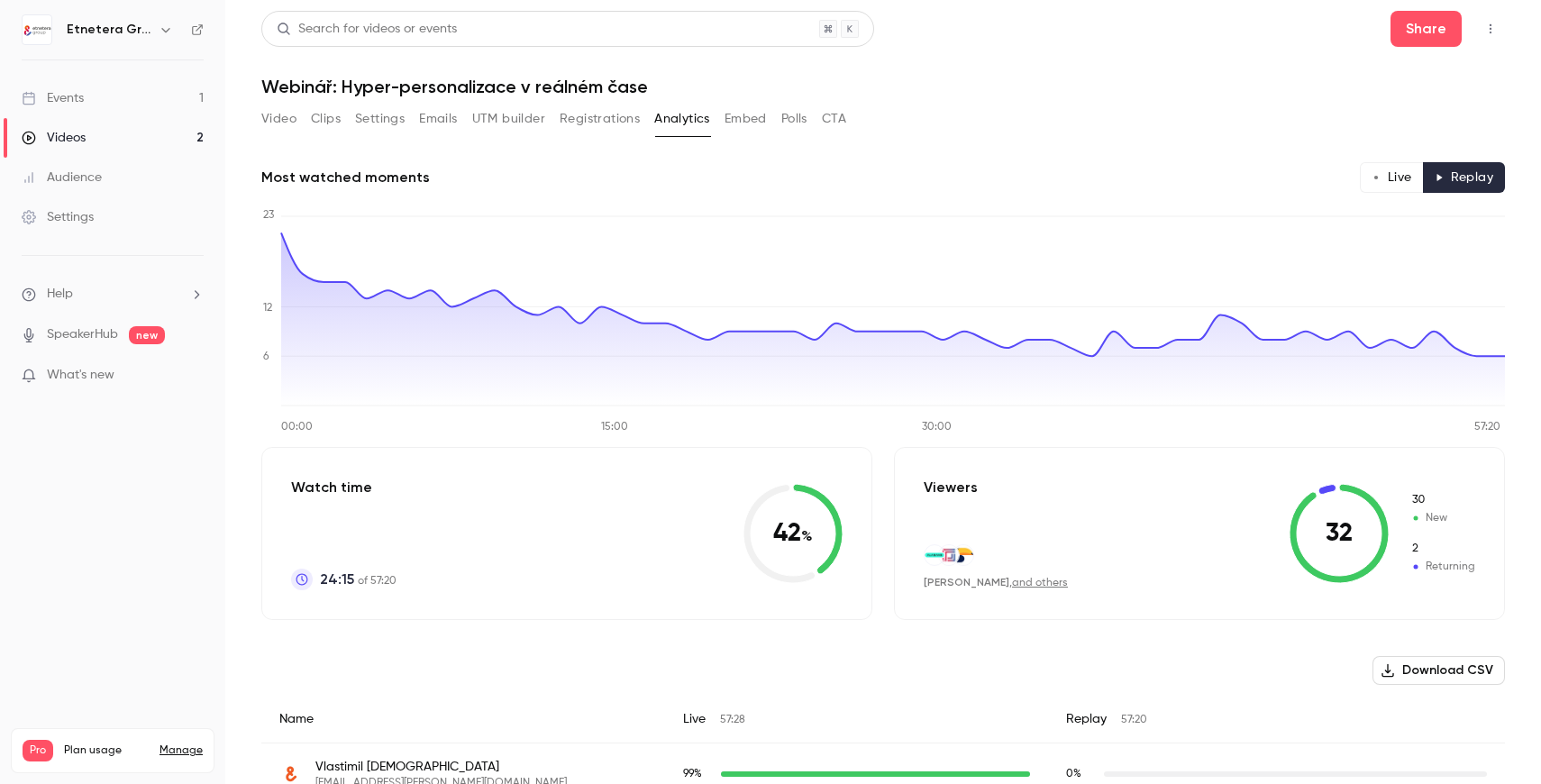
click at [85, 113] on link "Events 1" at bounding box center [113, 98] width 225 height 40
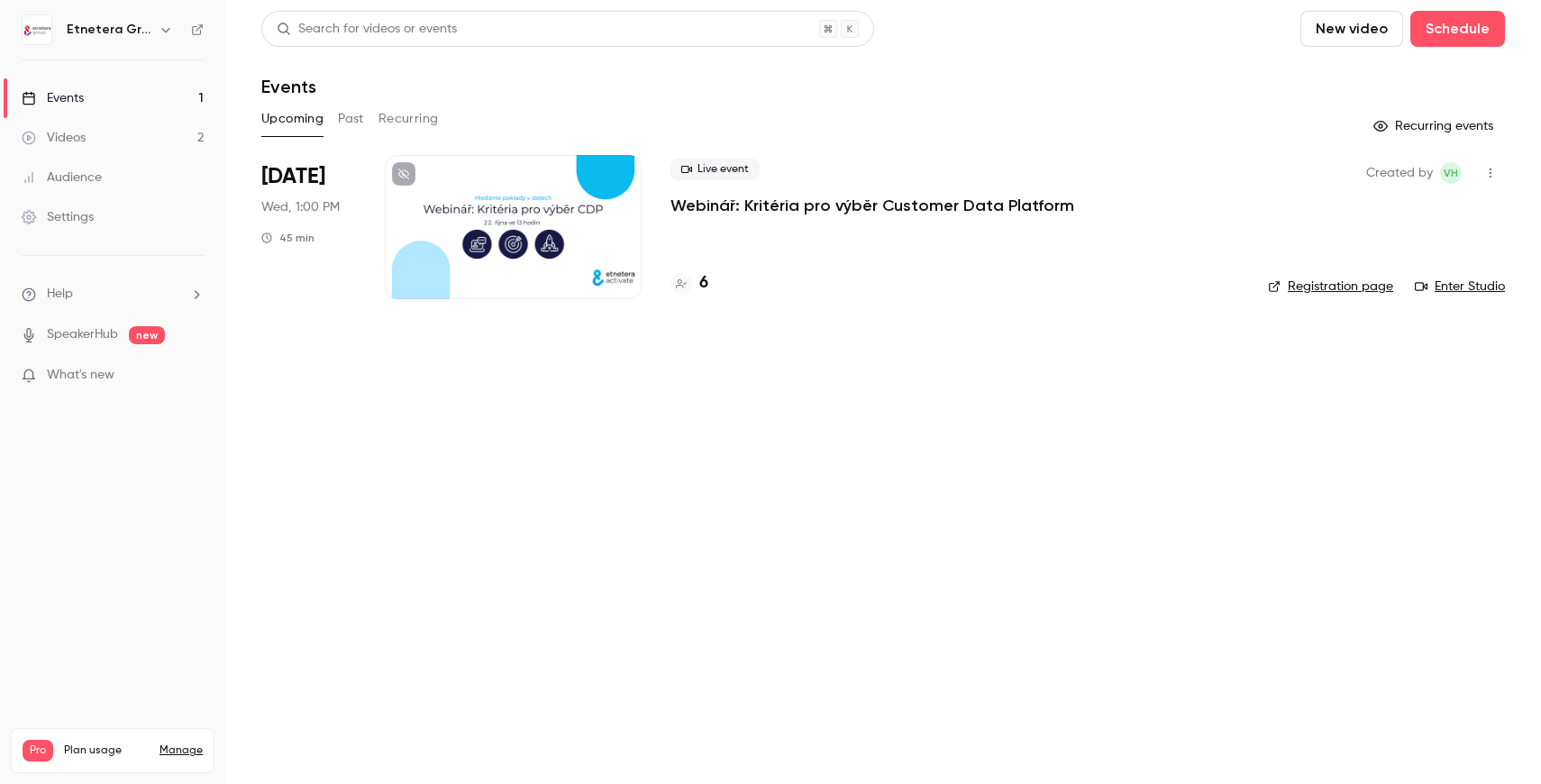
click at [504, 235] on div at bounding box center [513, 227] width 257 height 145
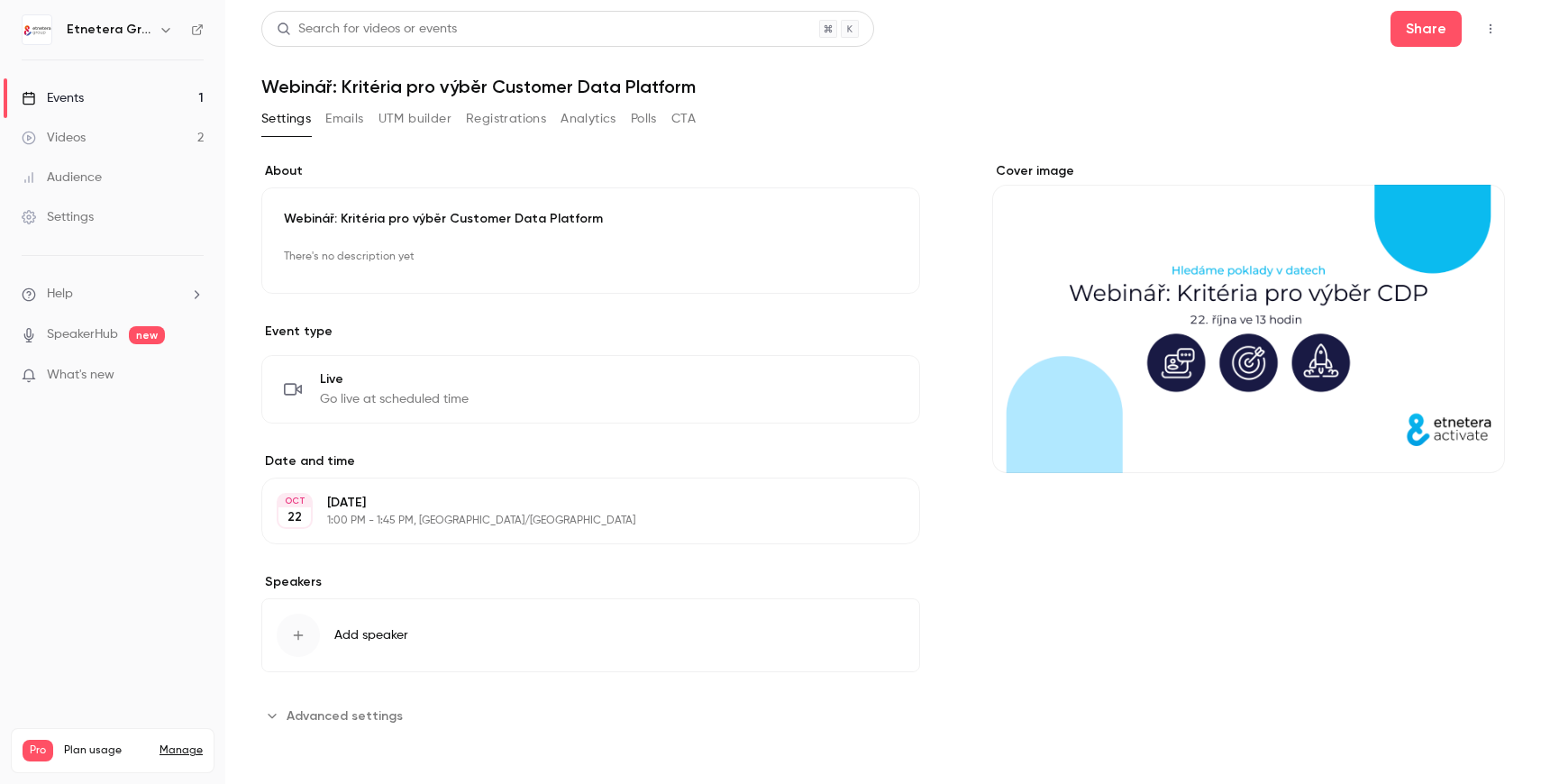
click at [491, 129] on button "Registrations" at bounding box center [506, 119] width 81 height 29
